Goal: Information Seeking & Learning: Learn about a topic

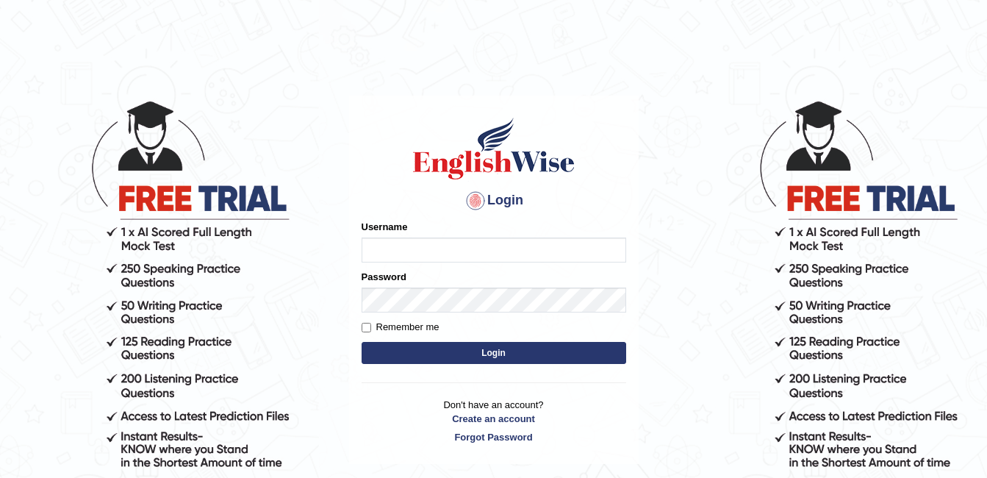
click at [490, 251] on input "Username" at bounding box center [494, 249] width 265 height 25
type input "AwahTim"
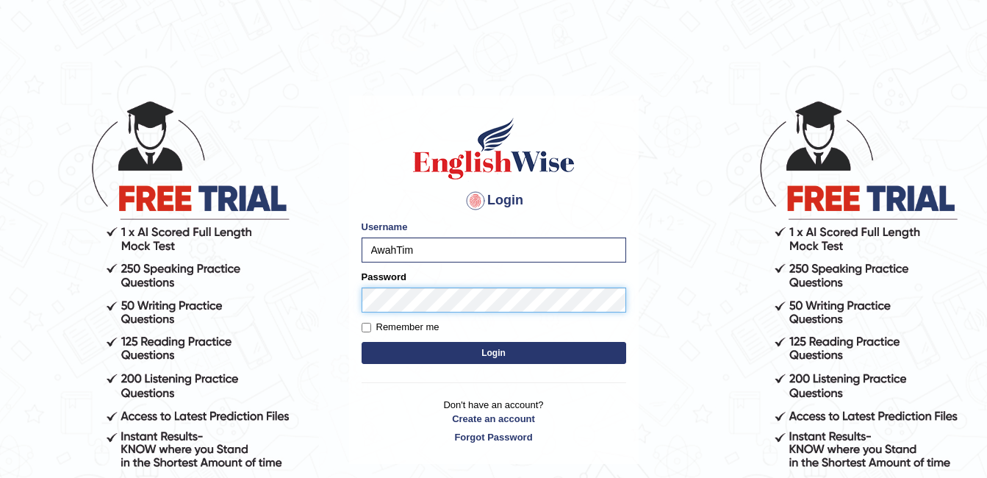
click at [362, 342] on button "Login" at bounding box center [494, 353] width 265 height 22
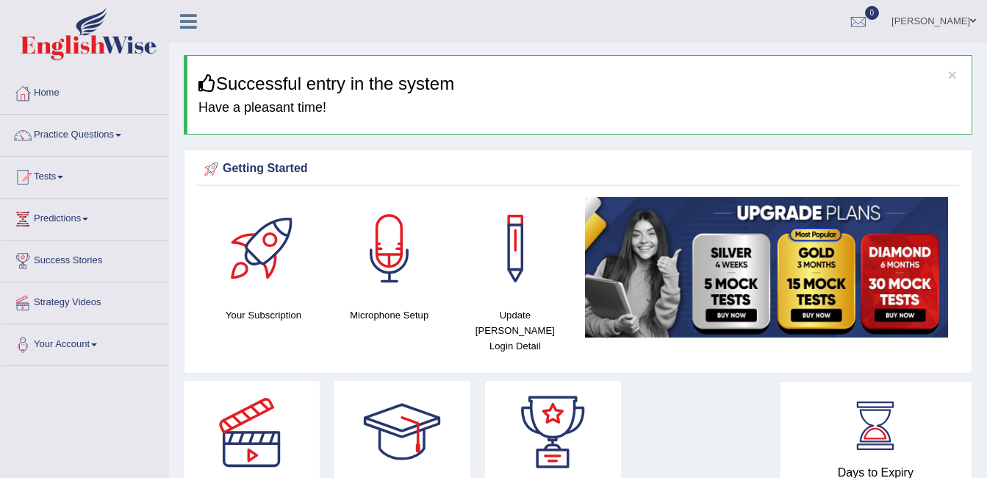
click at [113, 158] on link "Tests" at bounding box center [85, 175] width 168 height 37
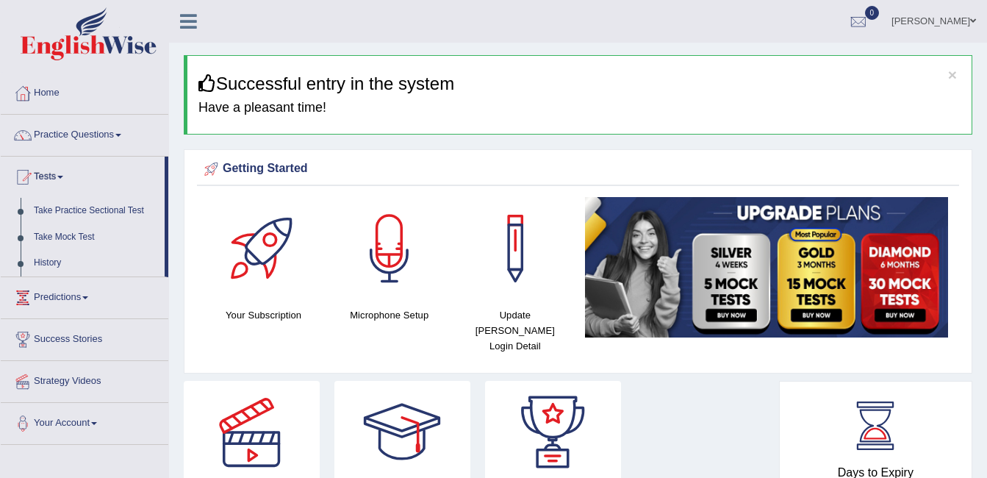
click at [74, 138] on link "Practice Questions" at bounding box center [85, 133] width 168 height 37
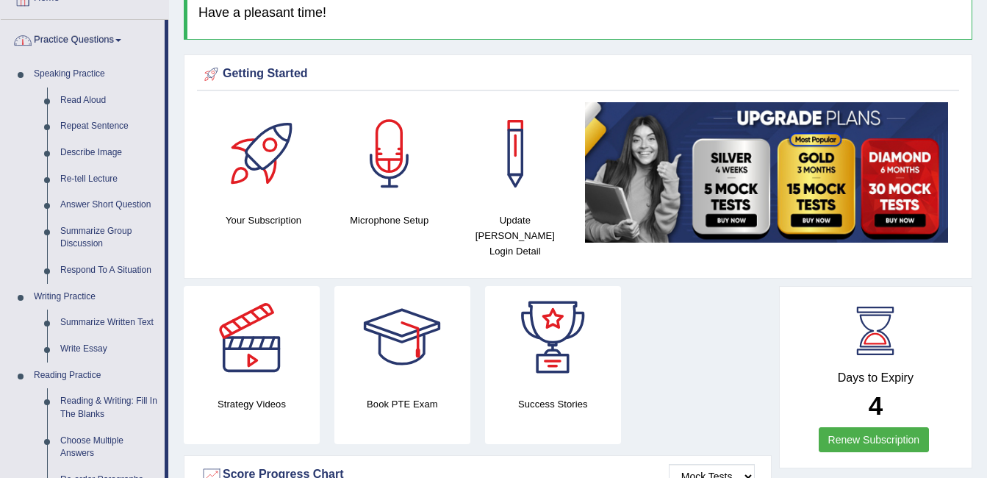
scroll to position [100, 0]
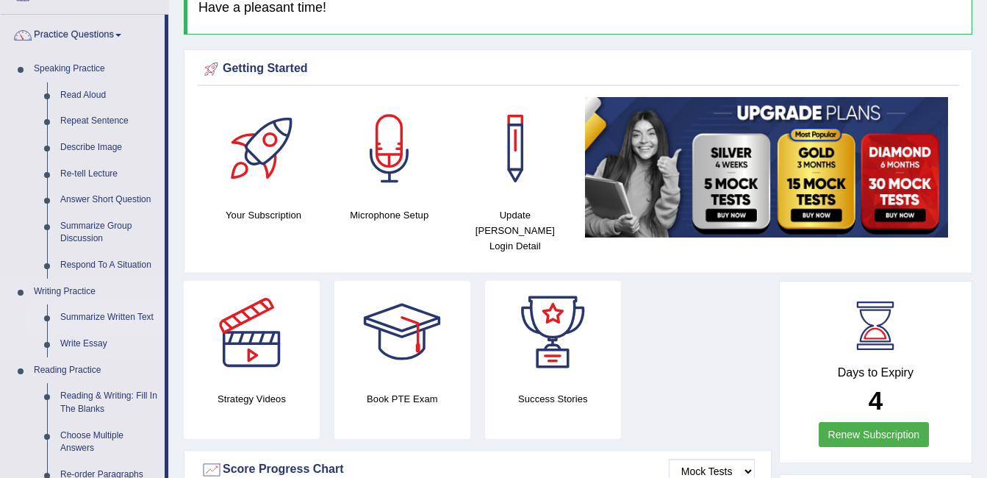
click at [94, 326] on link "Summarize Written Text" at bounding box center [109, 317] width 111 height 26
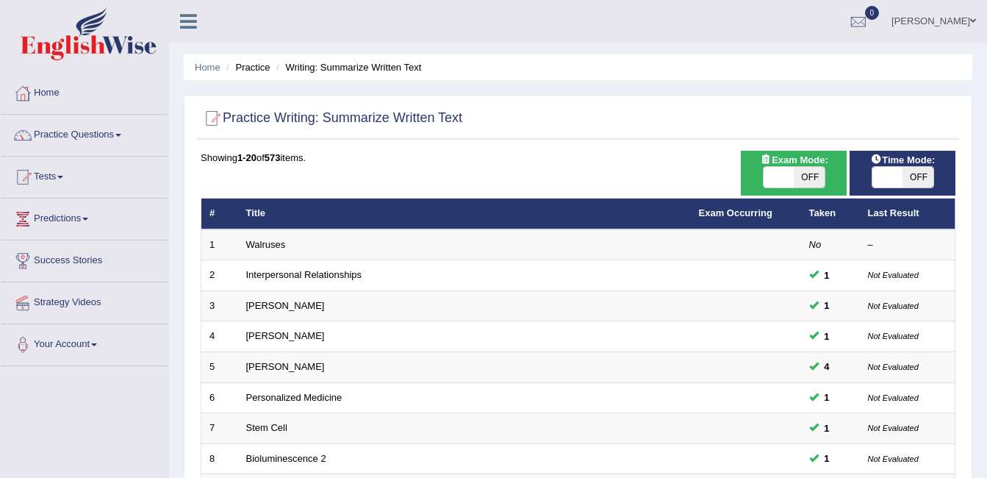
click at [63, 177] on span at bounding box center [60, 177] width 6 height 3
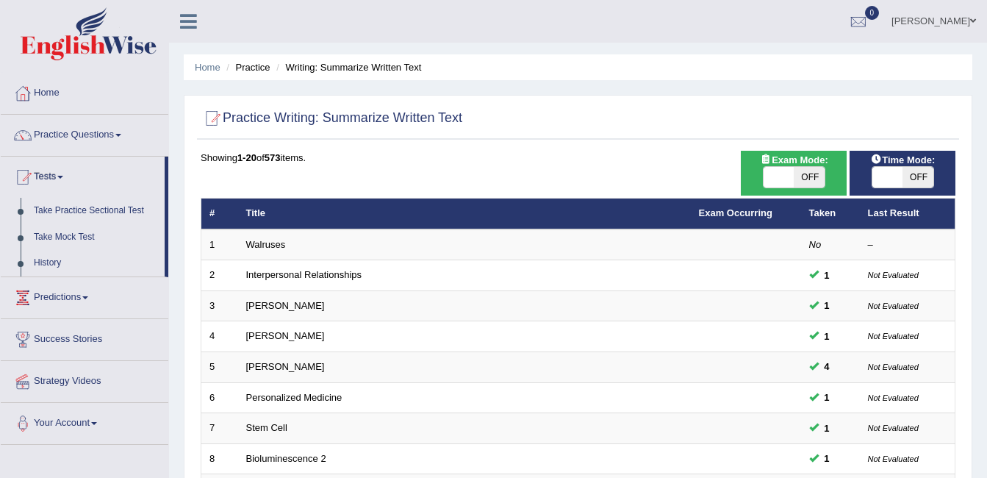
click at [99, 147] on link "Practice Questions" at bounding box center [85, 133] width 168 height 37
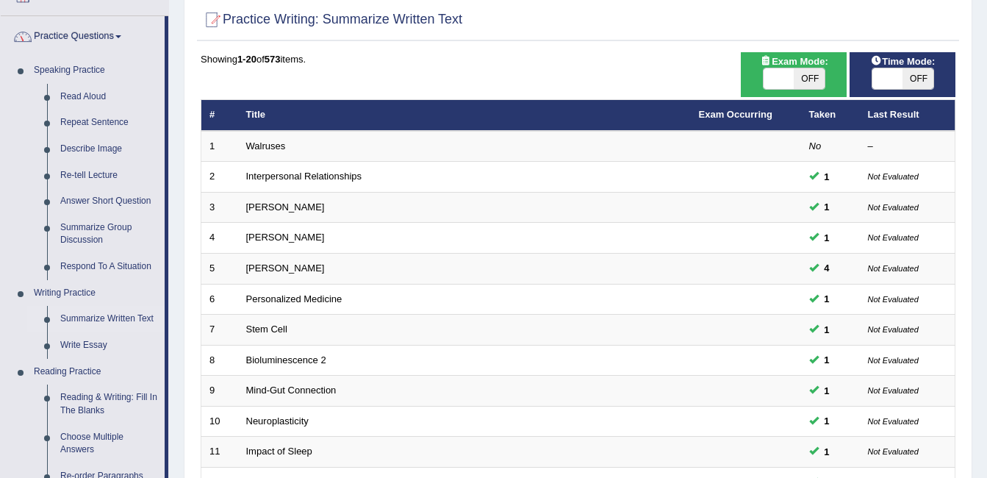
scroll to position [110, 0]
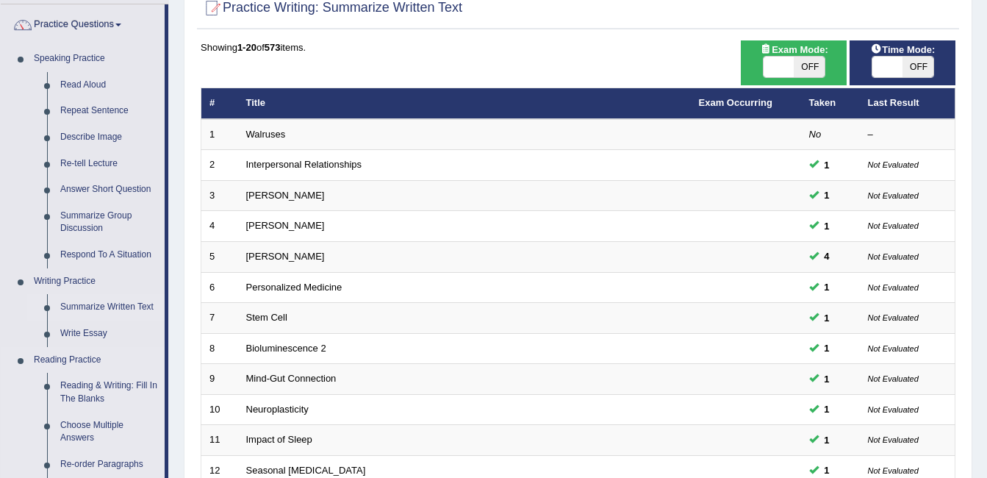
click at [74, 347] on link "Reading Practice" at bounding box center [95, 360] width 137 height 26
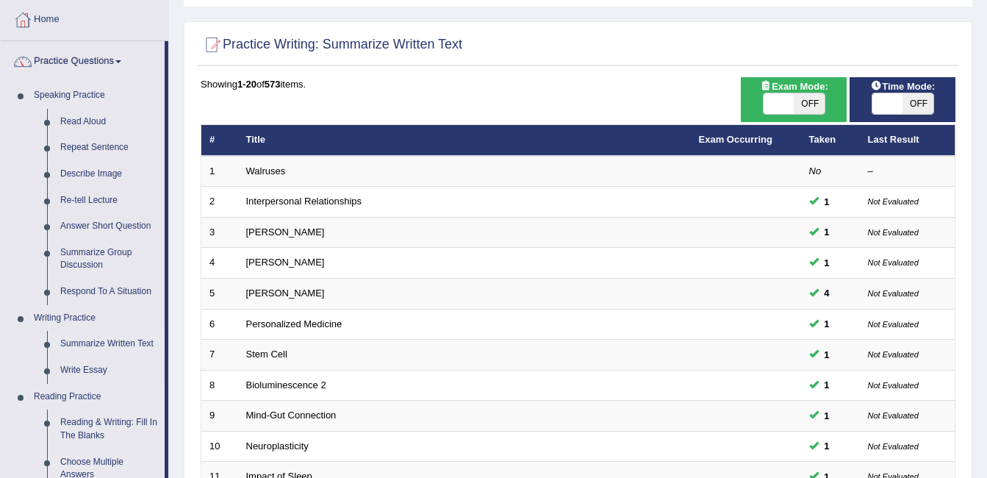
scroll to position [106, 0]
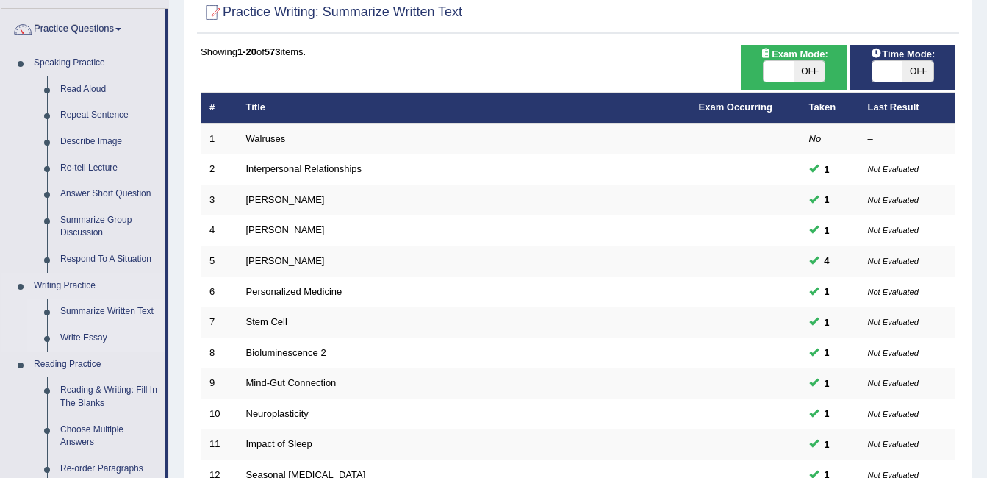
click at [71, 349] on link "Write Essay" at bounding box center [109, 338] width 111 height 26
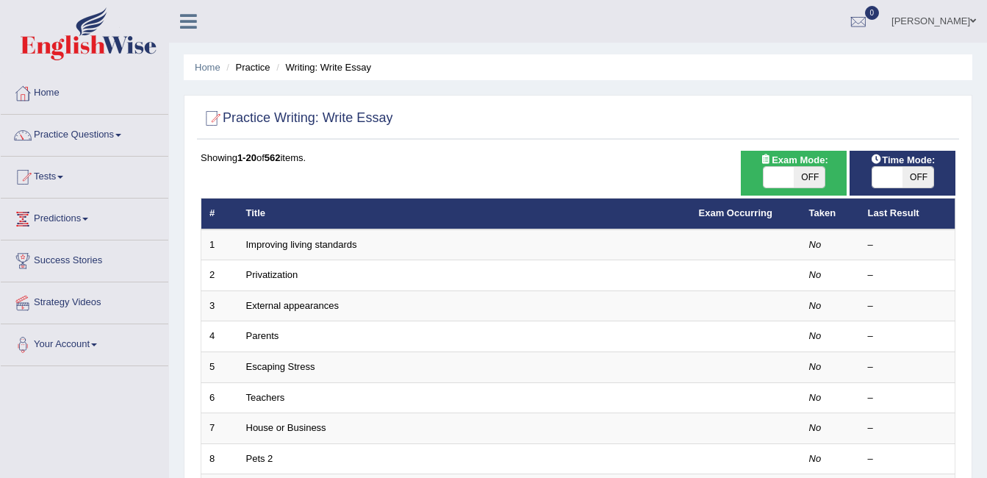
click at [81, 135] on link "Practice Questions" at bounding box center [85, 133] width 168 height 37
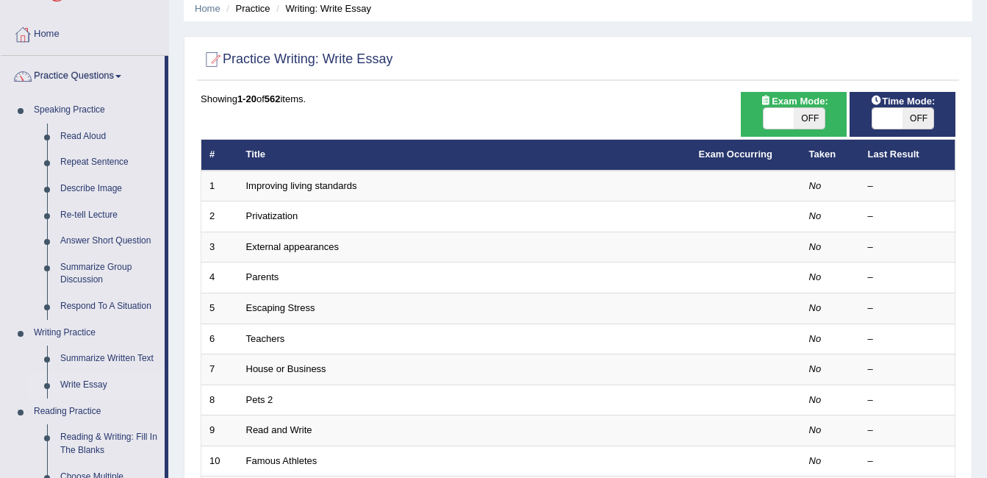
scroll to position [92, 0]
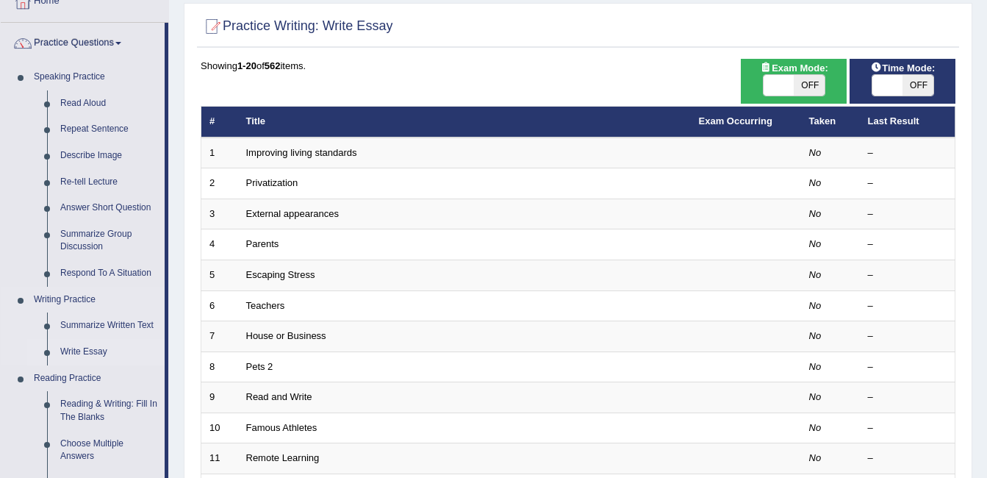
click at [82, 352] on link "Write Essay" at bounding box center [109, 352] width 111 height 26
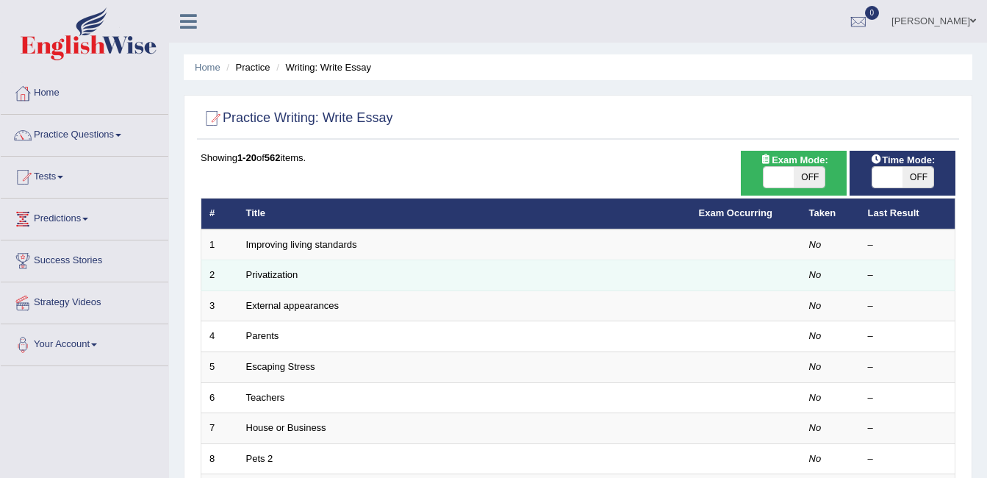
click at [337, 262] on td "Privatization" at bounding box center [464, 275] width 453 height 31
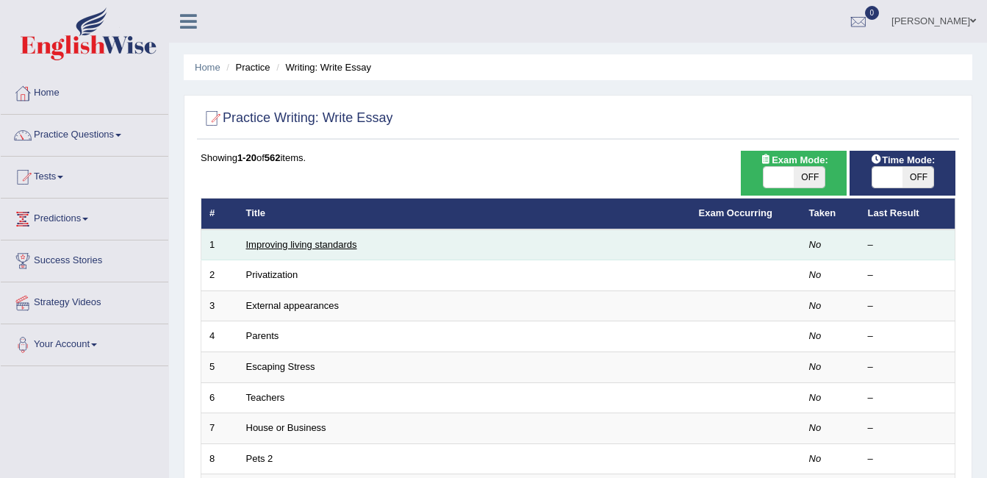
click at [314, 246] on link "Improving living standards" at bounding box center [301, 244] width 111 height 11
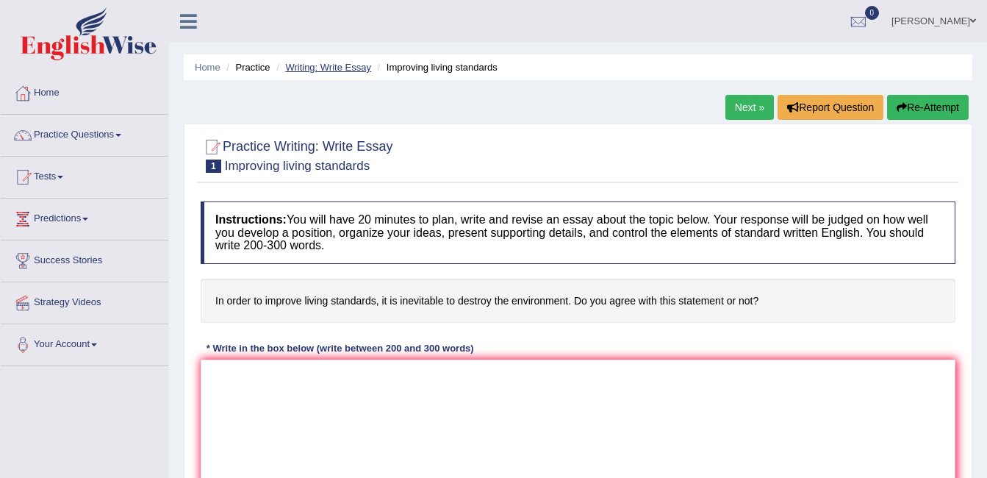
click at [337, 62] on link "Writing: Write Essay" at bounding box center [328, 67] width 86 height 11
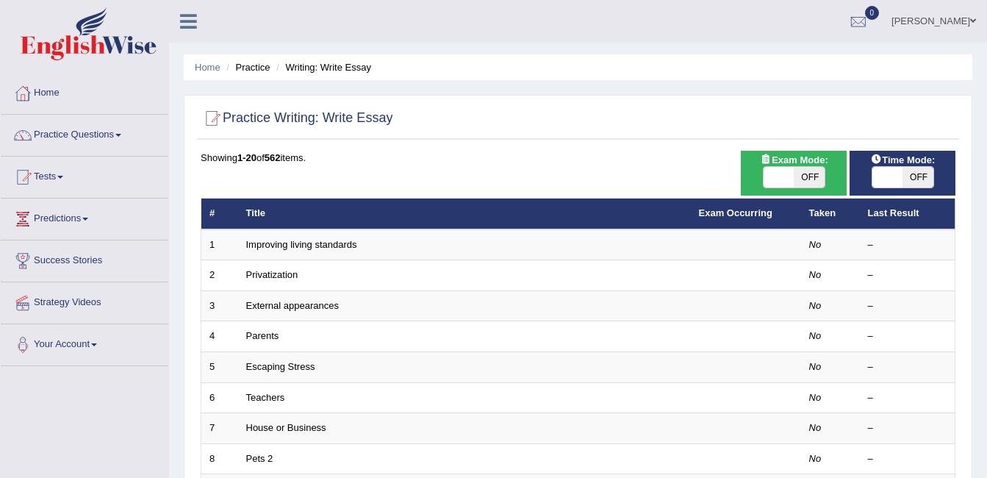
click at [254, 72] on li "Practice" at bounding box center [246, 67] width 47 height 14
click at [260, 67] on li "Practice" at bounding box center [246, 67] width 47 height 14
click at [262, 72] on li "Practice" at bounding box center [246, 67] width 47 height 14
click at [321, 71] on li "Writing: Write Essay" at bounding box center [322, 67] width 99 height 14
click at [309, 68] on li "Writing: Write Essay" at bounding box center [322, 67] width 99 height 14
